Goal: Task Accomplishment & Management: Manage account settings

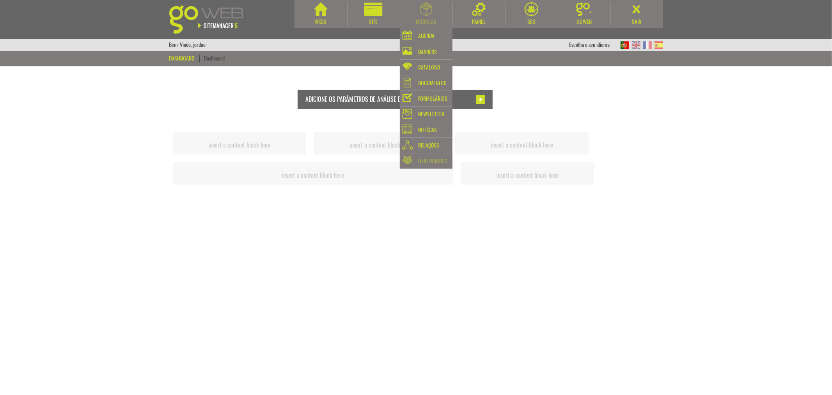
click at [434, 161] on div "Utilizadores" at bounding box center [433, 161] width 29 height 11
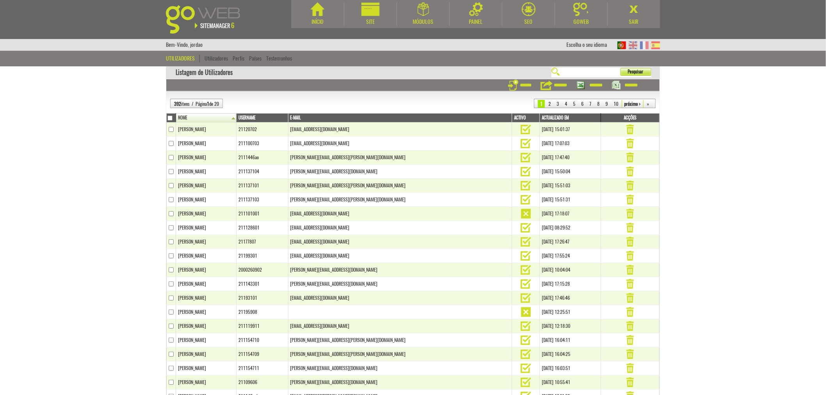
click at [572, 73] on input "text" at bounding box center [589, 72] width 59 height 6
click at [577, 72] on input "text" at bounding box center [589, 72] width 59 height 6
type input "******"
click at [620, 68] on button "Pesquisar" at bounding box center [635, 72] width 31 height 8
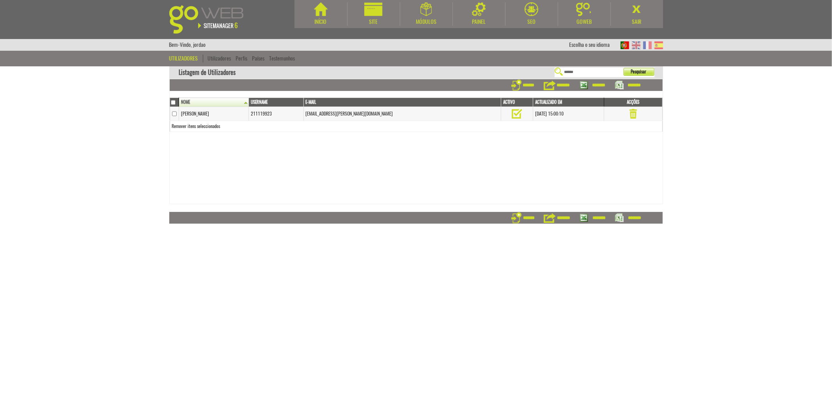
click at [189, 113] on td "Marc Potier" at bounding box center [214, 114] width 70 height 14
